Goal: Information Seeking & Learning: Compare options

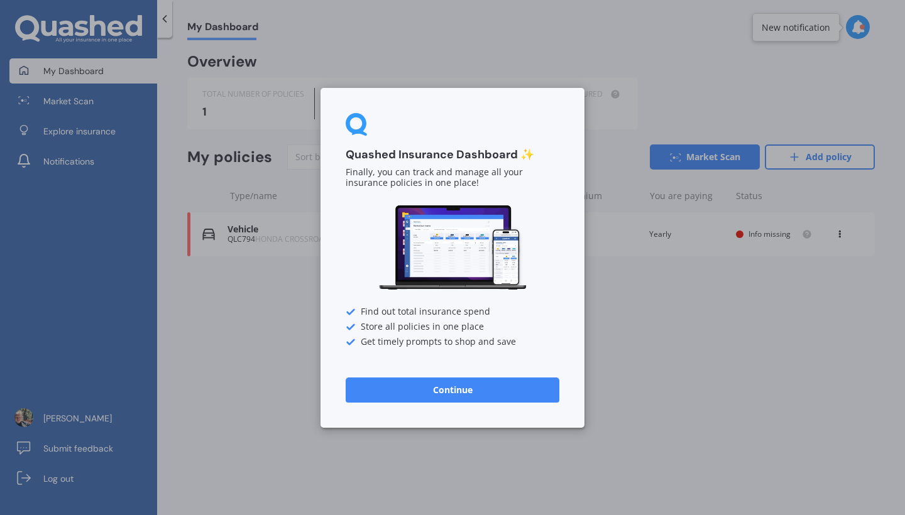
click at [462, 395] on button "Continue" at bounding box center [453, 389] width 214 height 25
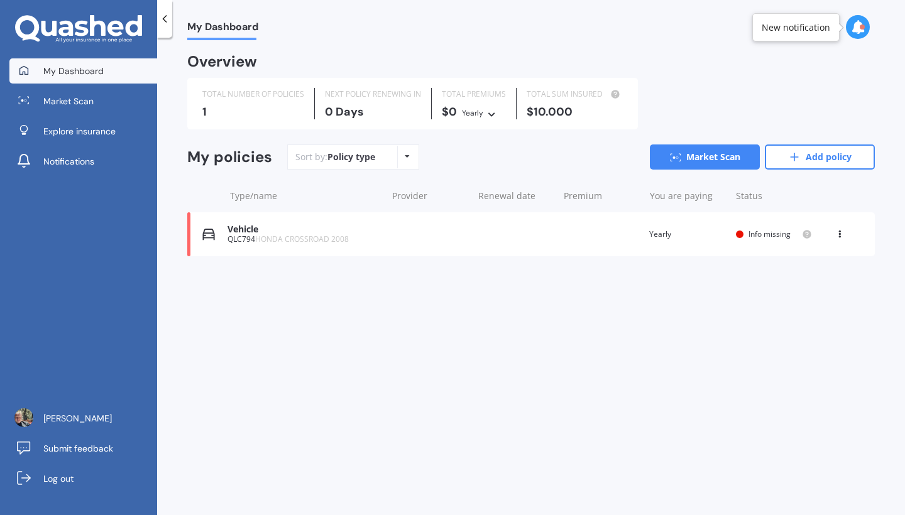
click at [398, 229] on div "Vehicle QLC794 HONDA CROSSROAD 2008 Renewal date Premium You are paying Yearly …" at bounding box center [530, 234] width 687 height 44
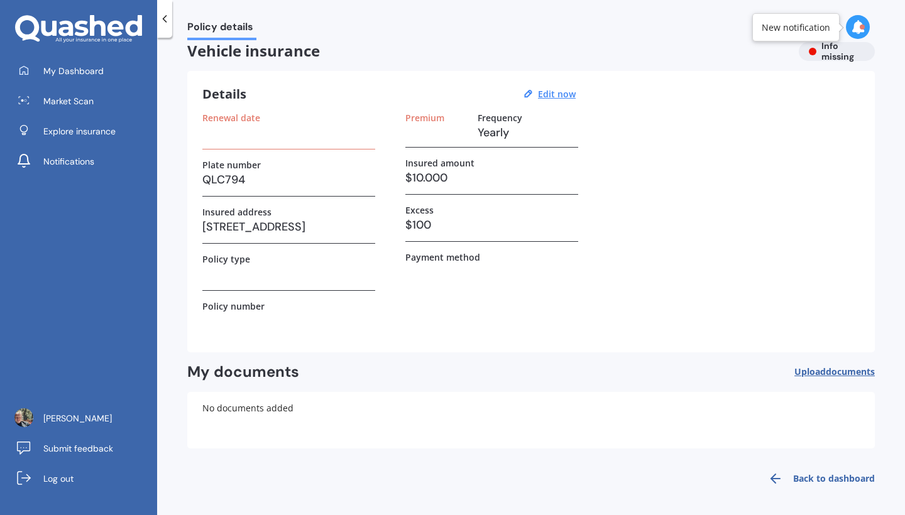
drag, startPoint x: 211, startPoint y: 226, endPoint x: 346, endPoint y: 219, distance: 135.9
click at [346, 219] on h3 "[STREET_ADDRESS]" at bounding box center [288, 226] width 173 height 19
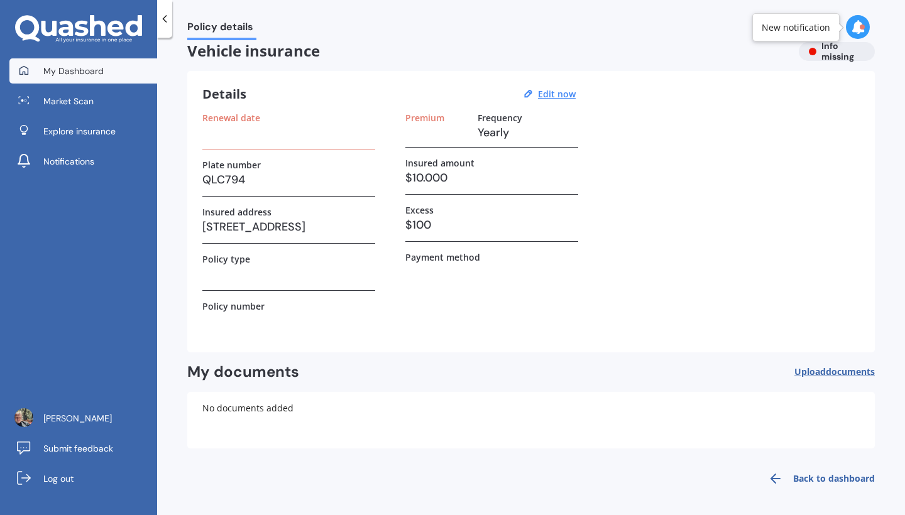
click at [92, 78] on link "My Dashboard" at bounding box center [83, 70] width 148 height 25
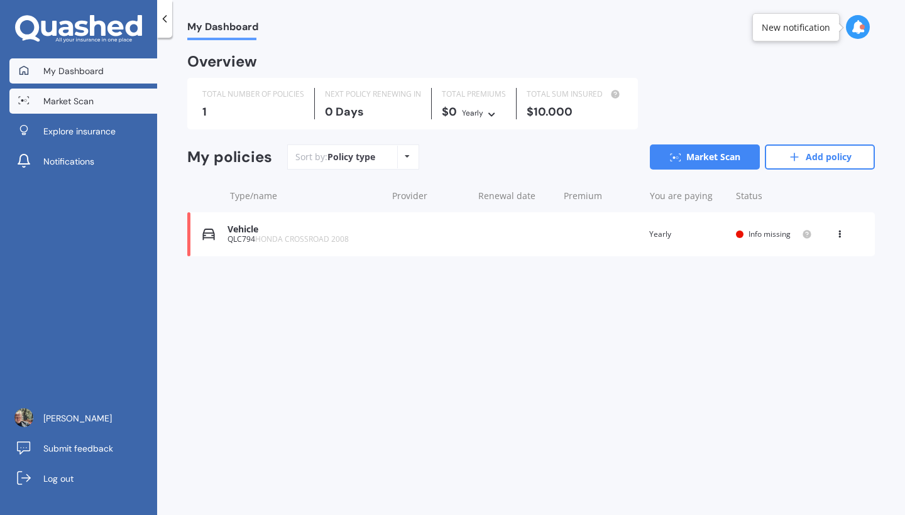
click at [134, 108] on link "Market Scan" at bounding box center [83, 101] width 148 height 25
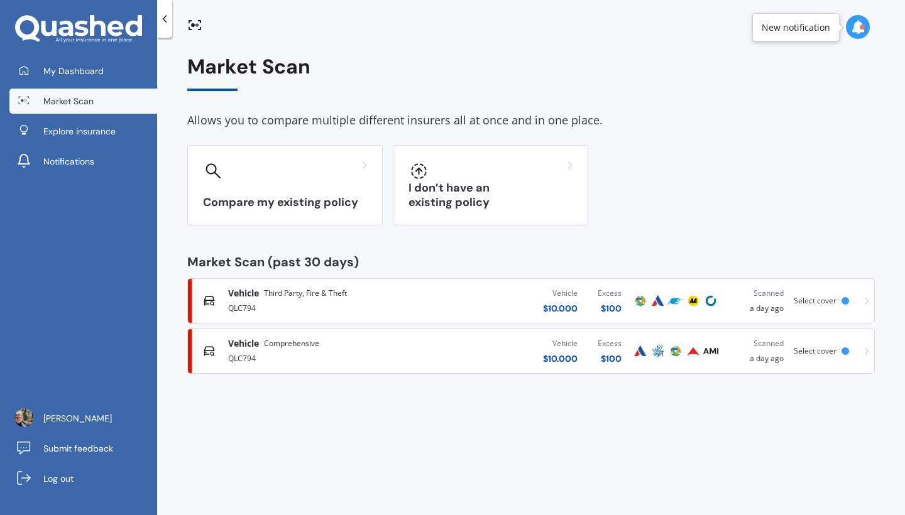
click at [381, 305] on div "QLC794" at bounding box center [322, 307] width 189 height 15
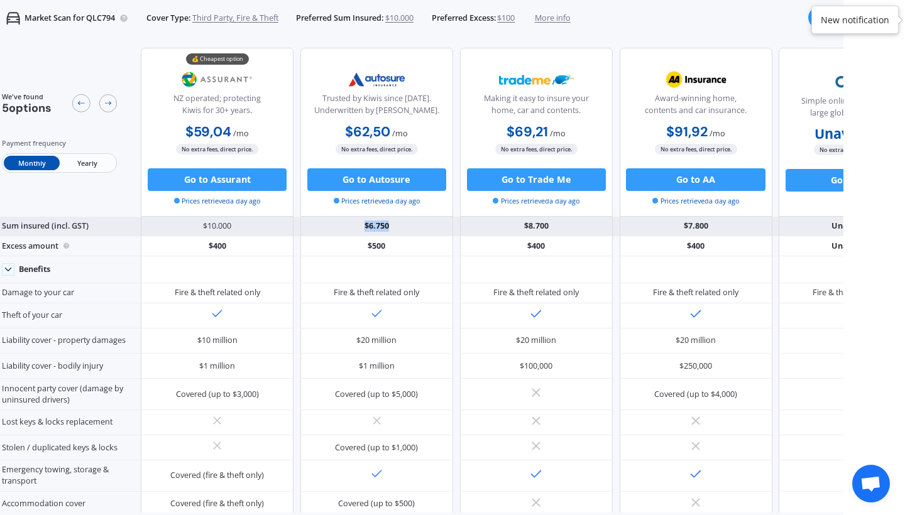
drag, startPoint x: 362, startPoint y: 229, endPoint x: 405, endPoint y: 227, distance: 42.7
click at [405, 227] on div "$6.750" at bounding box center [376, 227] width 153 height 20
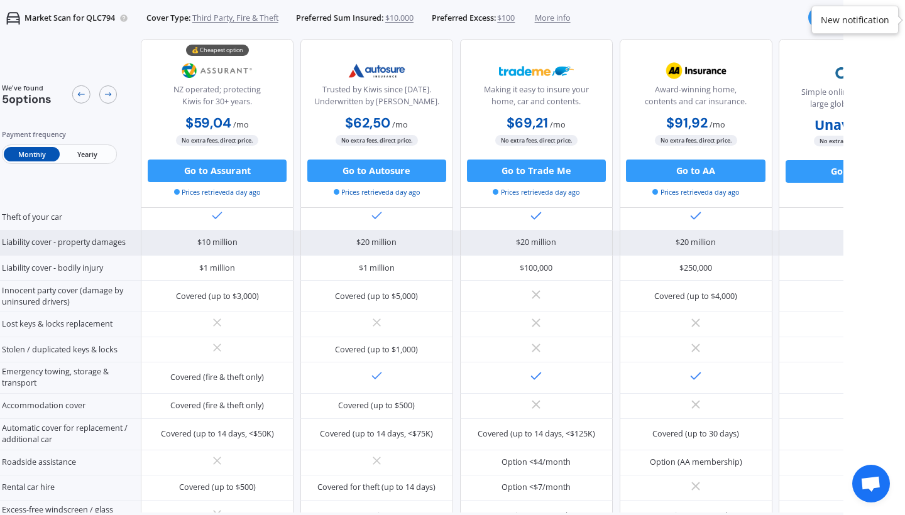
scroll to position [112, 0]
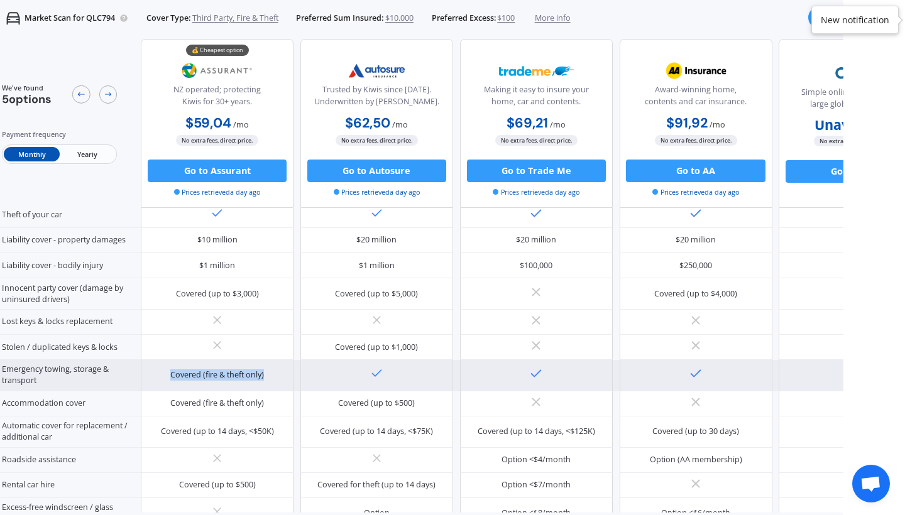
drag, startPoint x: 172, startPoint y: 386, endPoint x: 277, endPoint y: 386, distance: 105.6
click at [277, 386] on div "Covered (fire & theft only)" at bounding box center [217, 375] width 153 height 31
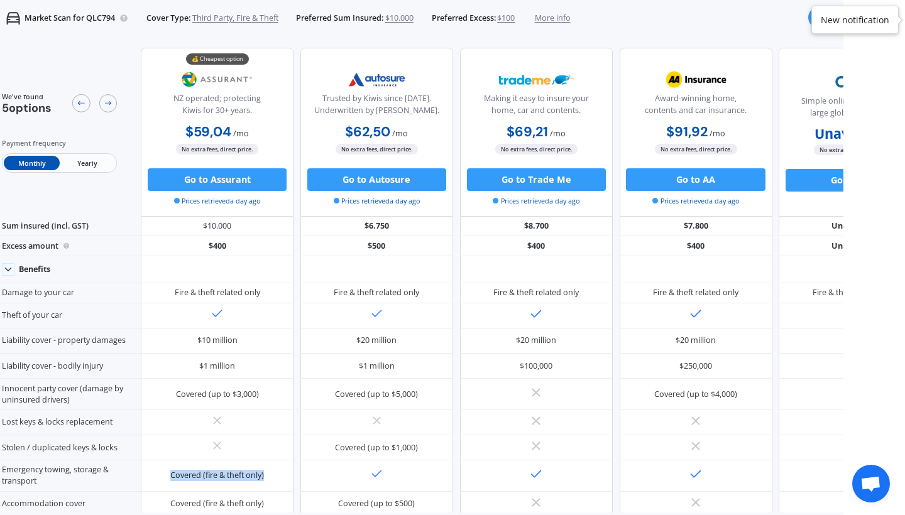
scroll to position [0, 0]
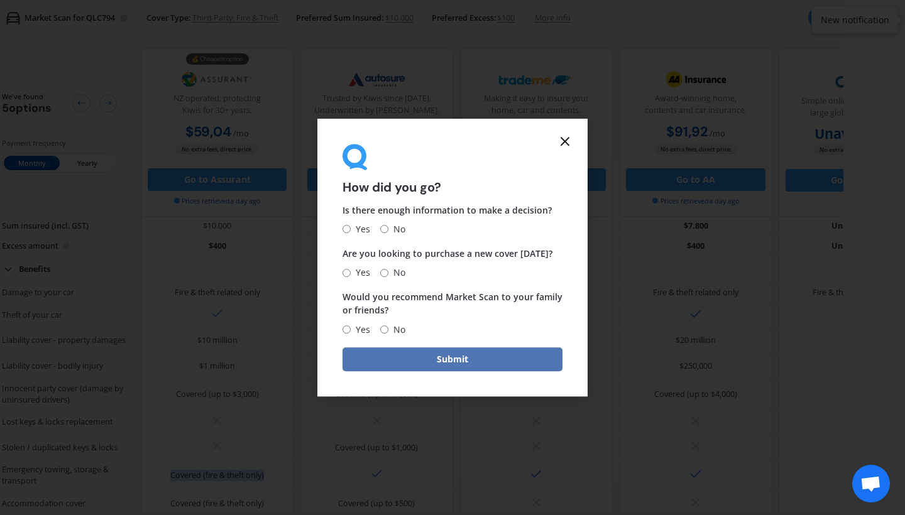
click at [459, 356] on button "Submit" at bounding box center [452, 359] width 220 height 24
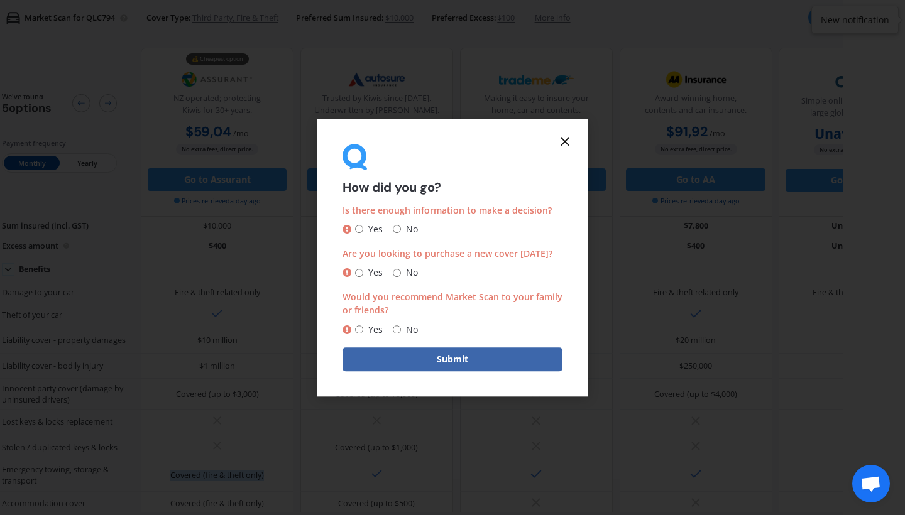
click at [564, 149] on icon at bounding box center [564, 141] width 15 height 15
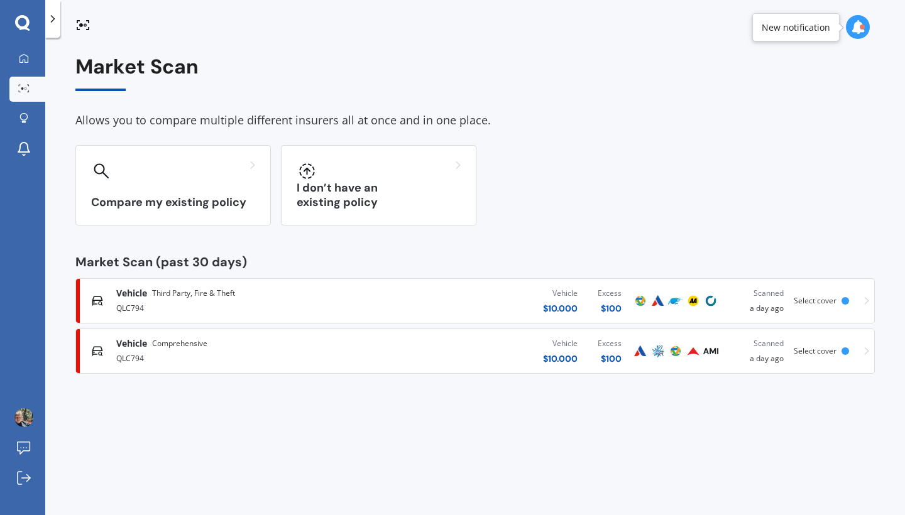
click at [344, 344] on div "Vehicle Comprehensive" at bounding box center [238, 343] width 245 height 13
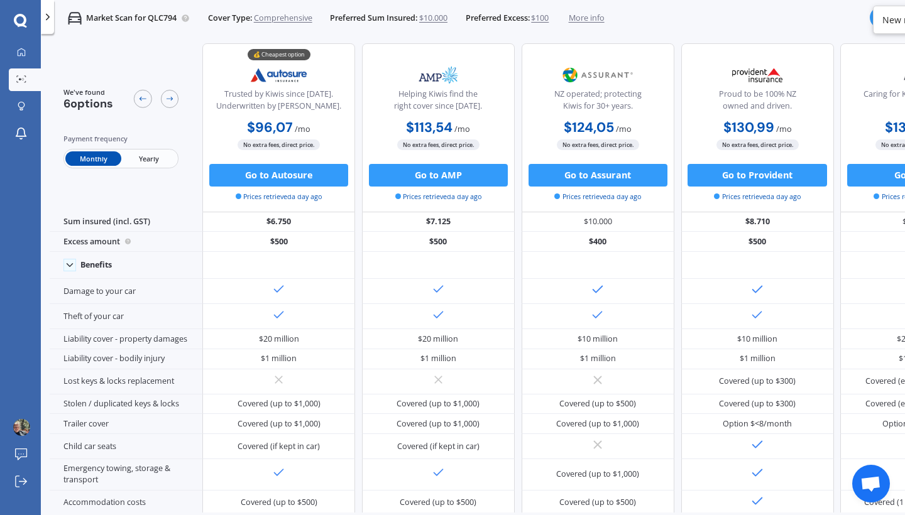
scroll to position [5, 0]
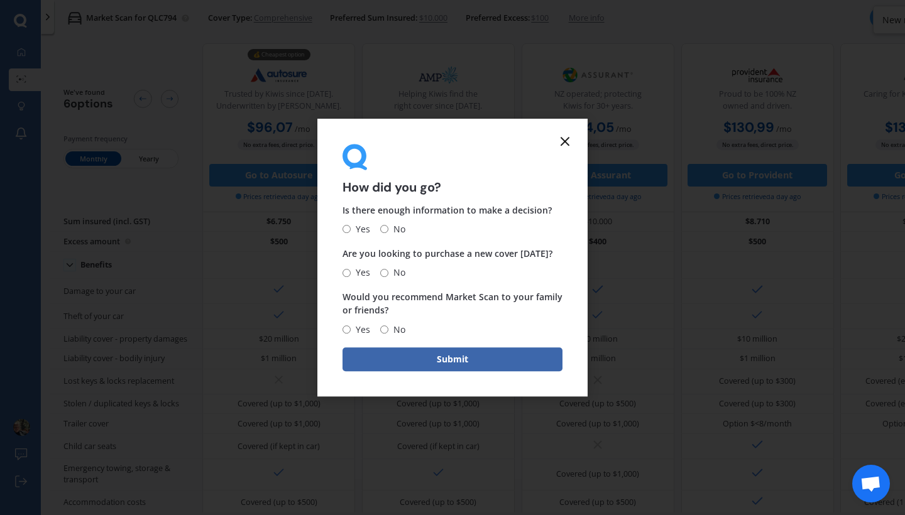
click at [561, 143] on icon at bounding box center [564, 141] width 15 height 15
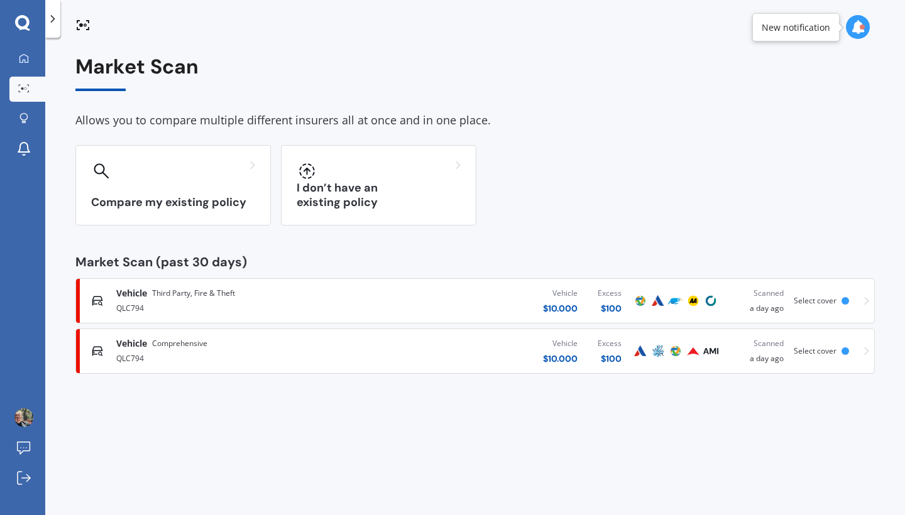
click at [322, 304] on div "QLC794" at bounding box center [238, 307] width 245 height 15
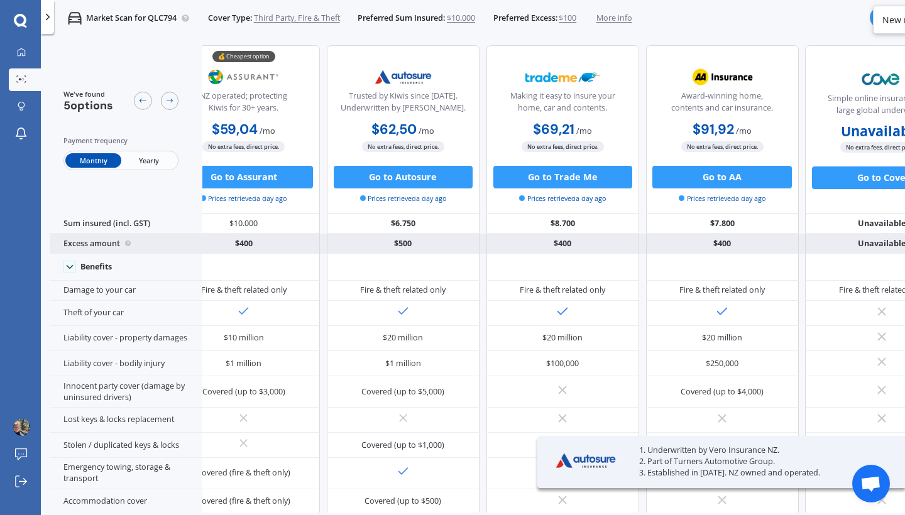
scroll to position [1, 9]
